Goal: Task Accomplishment & Management: Use online tool/utility

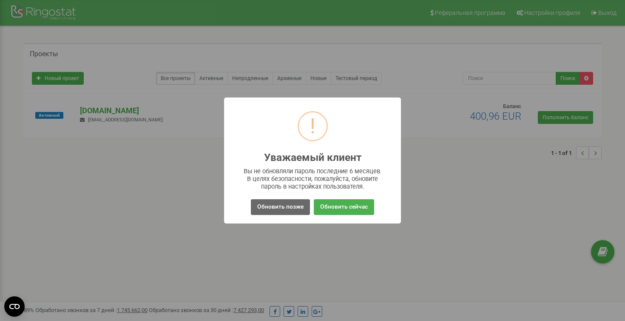
click at [277, 204] on button "Обновить позже" at bounding box center [280, 207] width 59 height 16
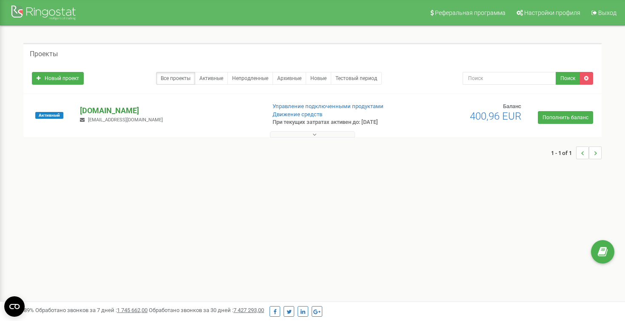
click at [103, 110] on p "[DOMAIN_NAME]" at bounding box center [169, 110] width 179 height 11
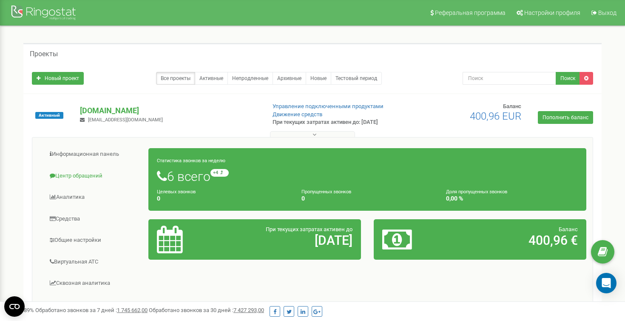
click at [89, 174] on link "Центр обращений" at bounding box center [94, 175] width 110 height 21
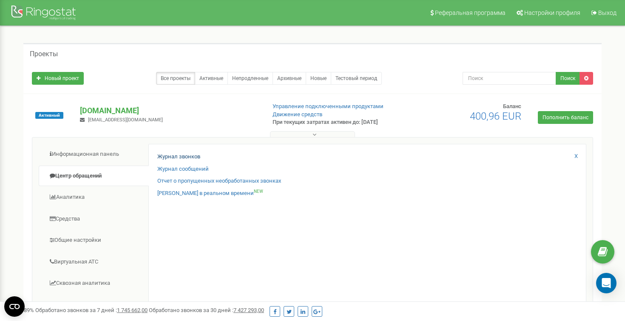
click at [178, 157] on link "Журнал звонков" at bounding box center [178, 157] width 43 height 8
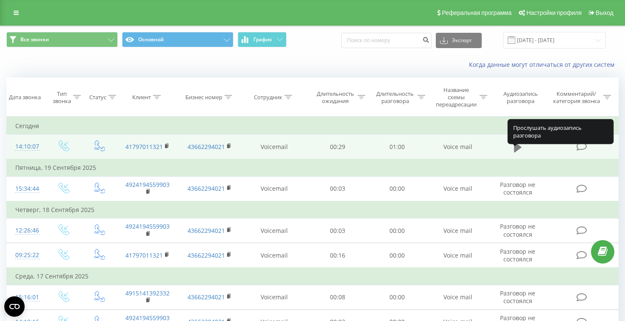
click at [516, 152] on icon at bounding box center [518, 147] width 8 height 10
